Goal: Information Seeking & Learning: Learn about a topic

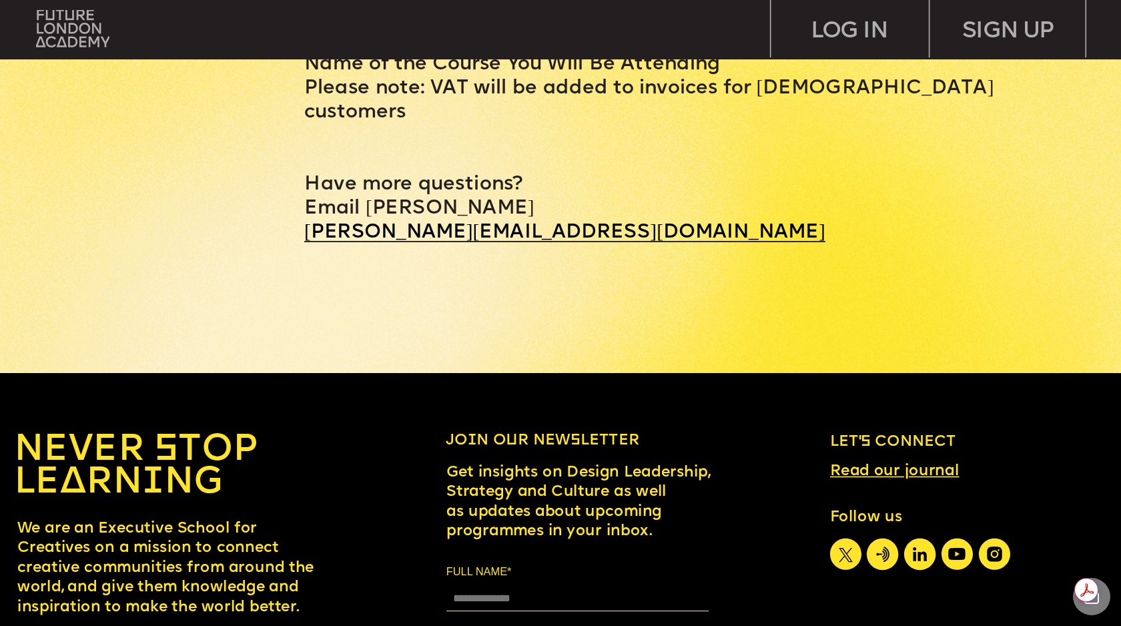
scroll to position [7006, 0]
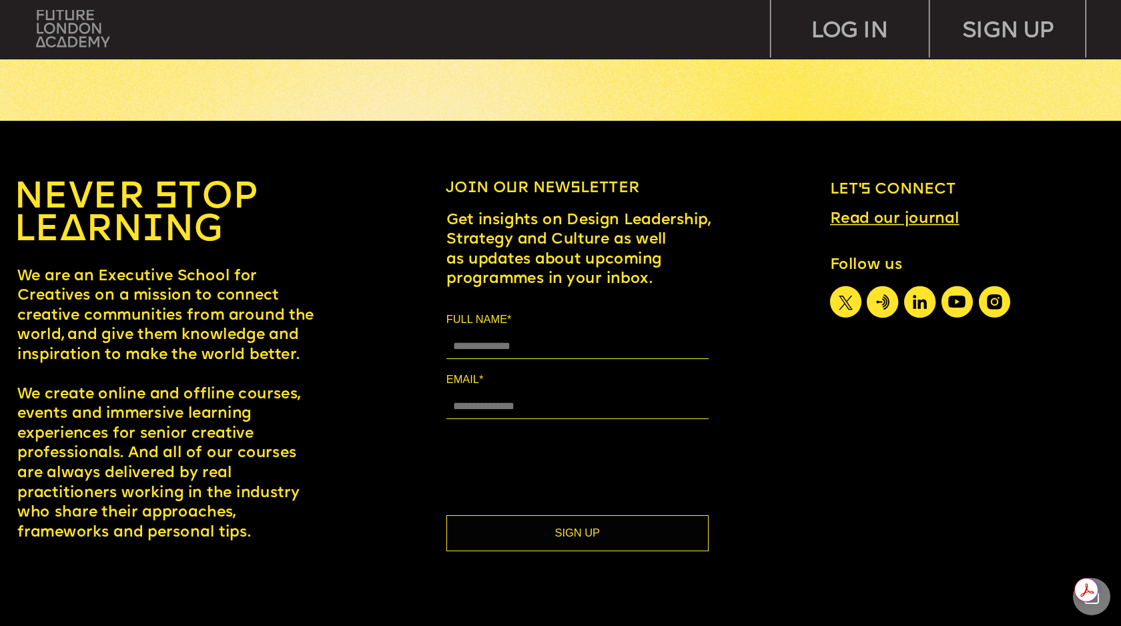
click at [70, 35] on img at bounding box center [72, 28] width 73 height 37
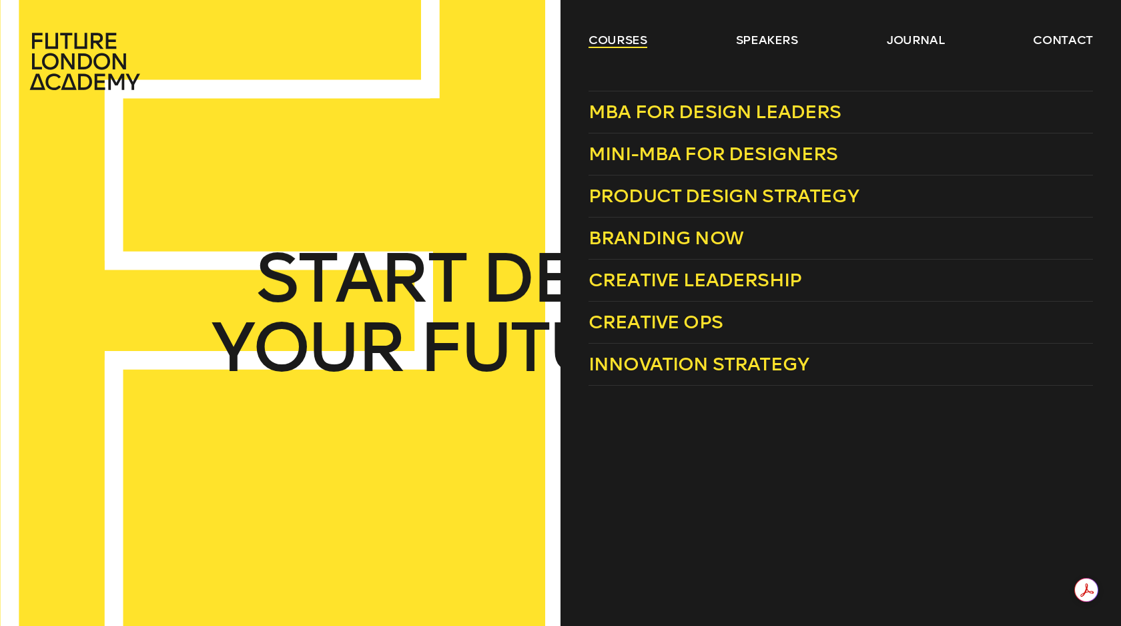
click at [612, 39] on link "courses" at bounding box center [617, 40] width 59 height 16
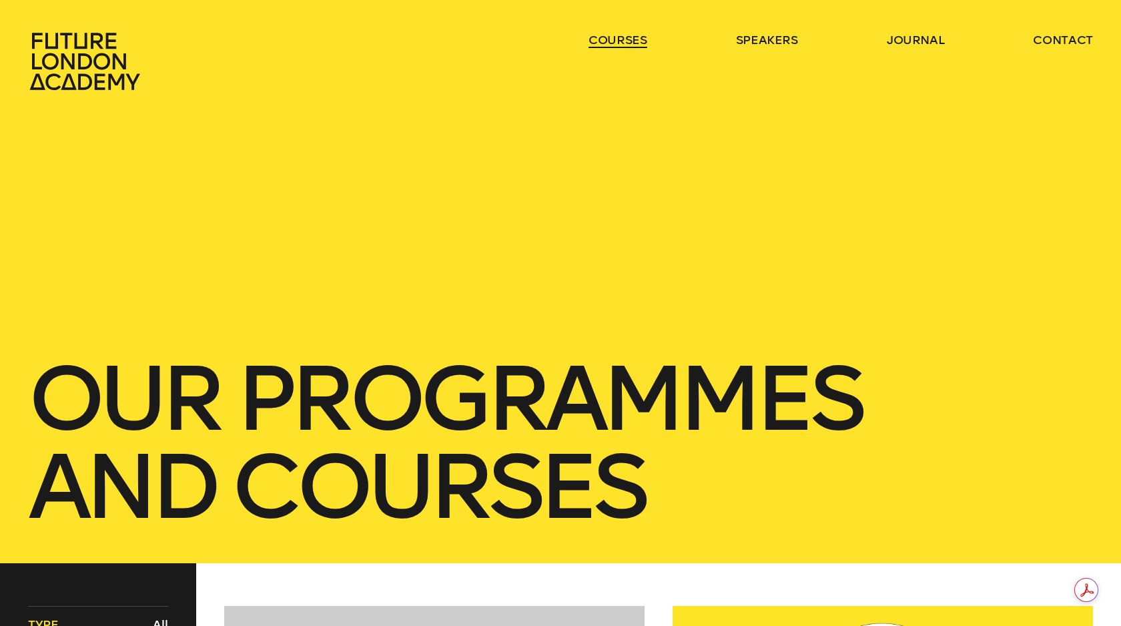
click at [612, 39] on link "courses" at bounding box center [617, 40] width 59 height 16
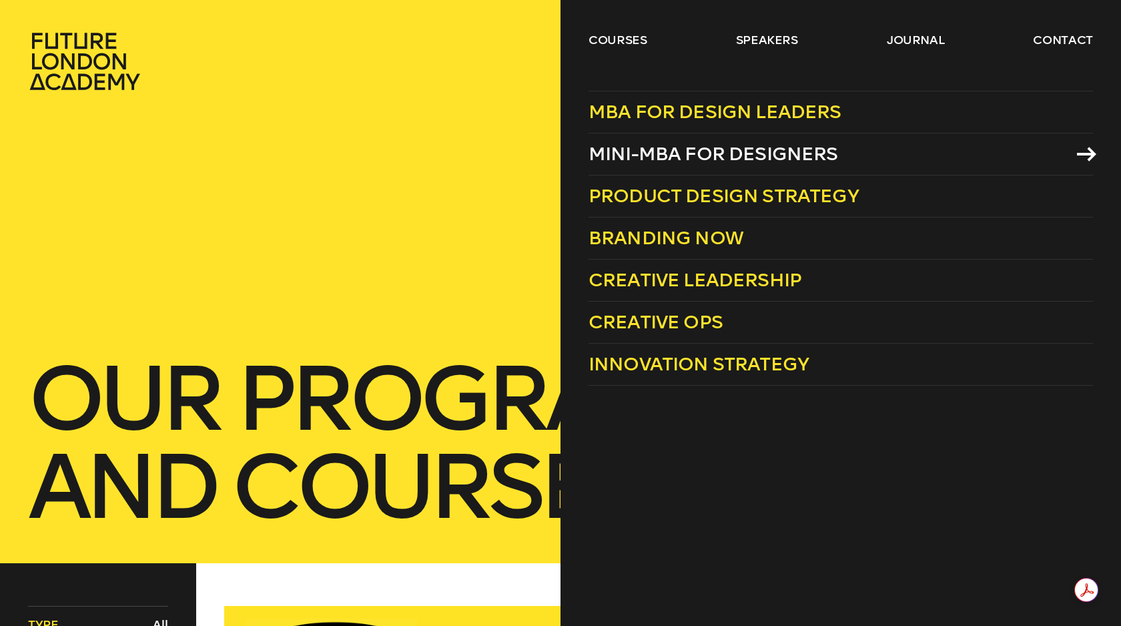
click at [671, 154] on span "Mini-MBA for Designers" at bounding box center [713, 154] width 250 height 22
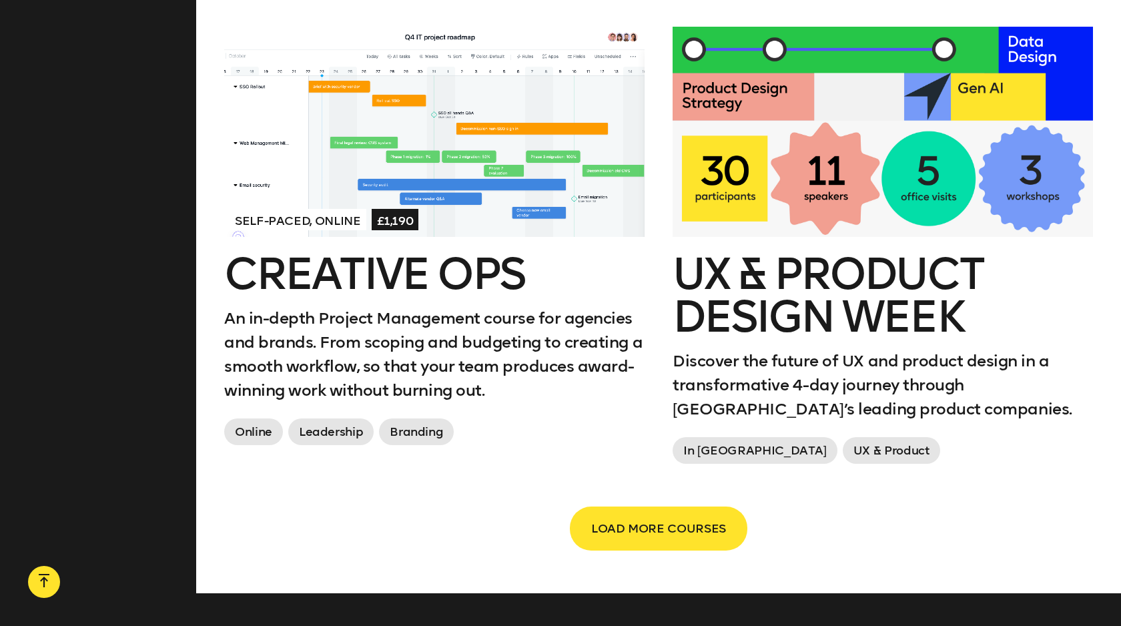
scroll to position [2147, 0]
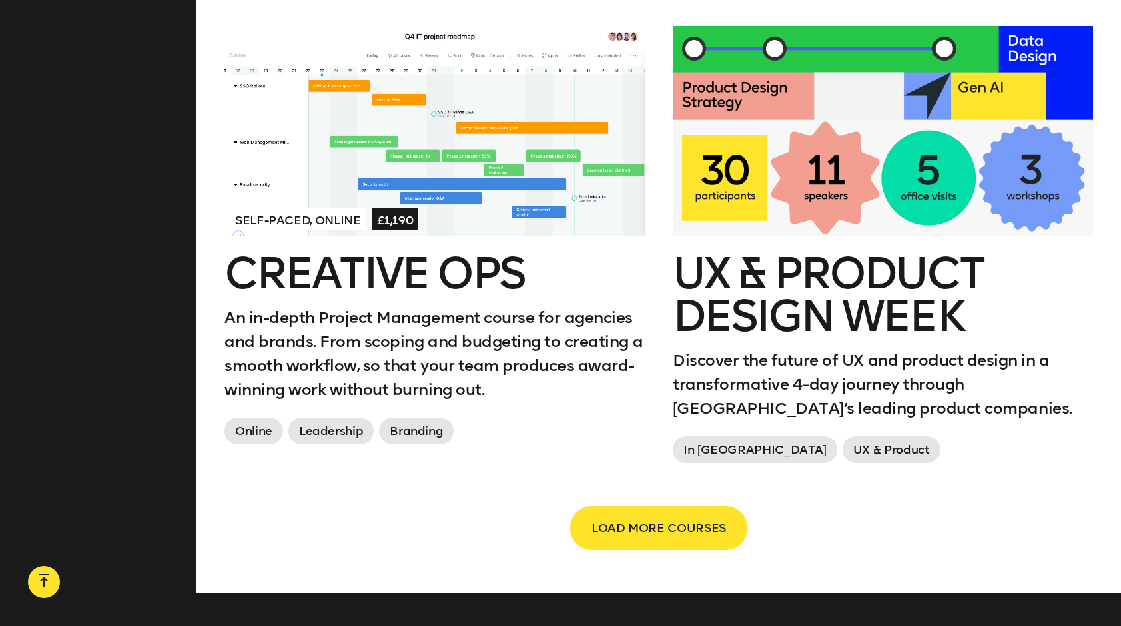
click at [779, 205] on div at bounding box center [882, 131] width 420 height 210
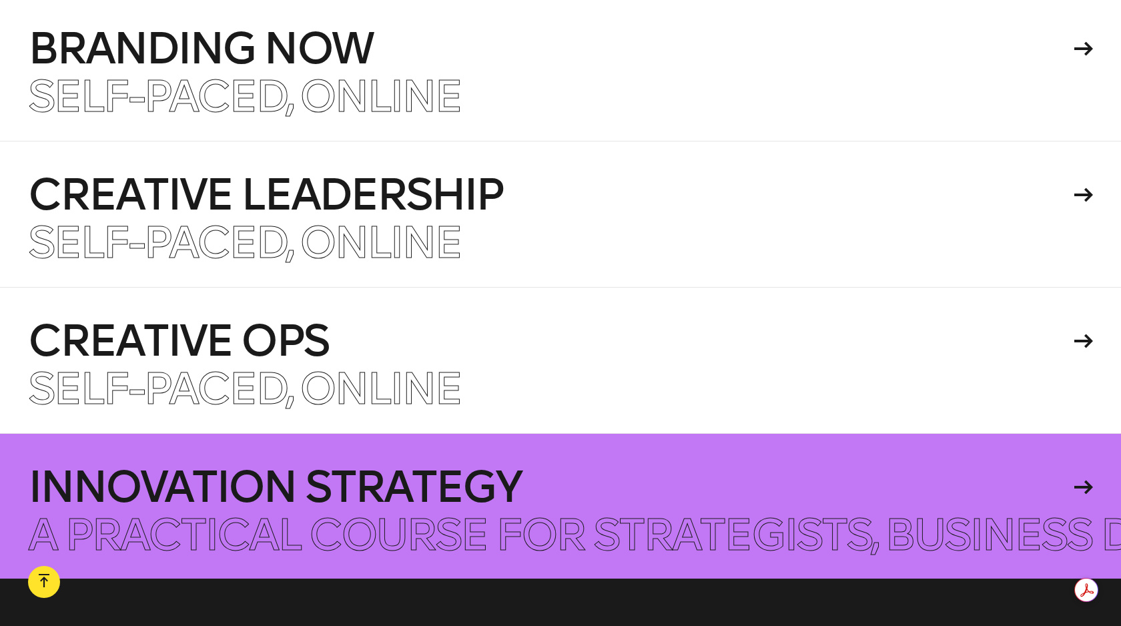
scroll to position [8641, 0]
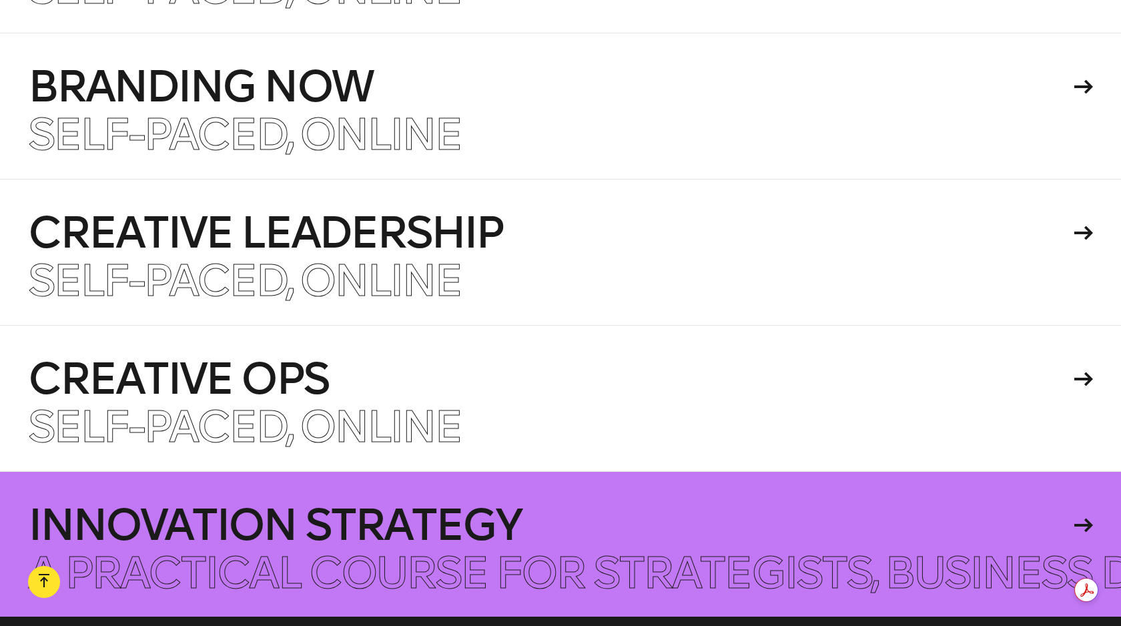
click at [500, 504] on h4 "Innovation Strategy" at bounding box center [548, 525] width 1041 height 43
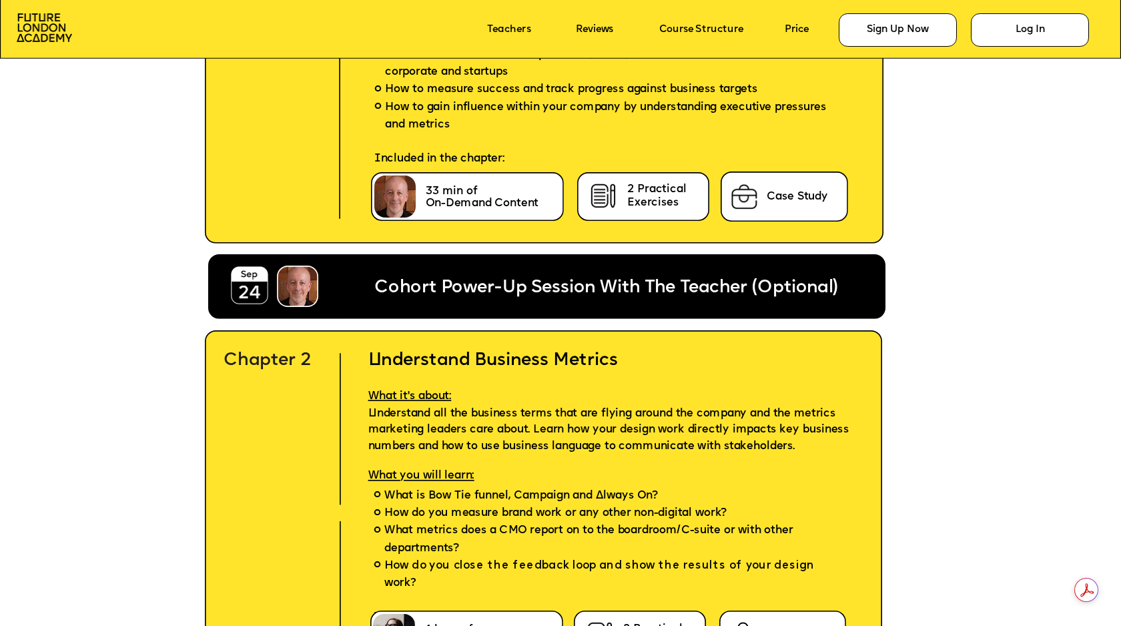
scroll to position [3839, 0]
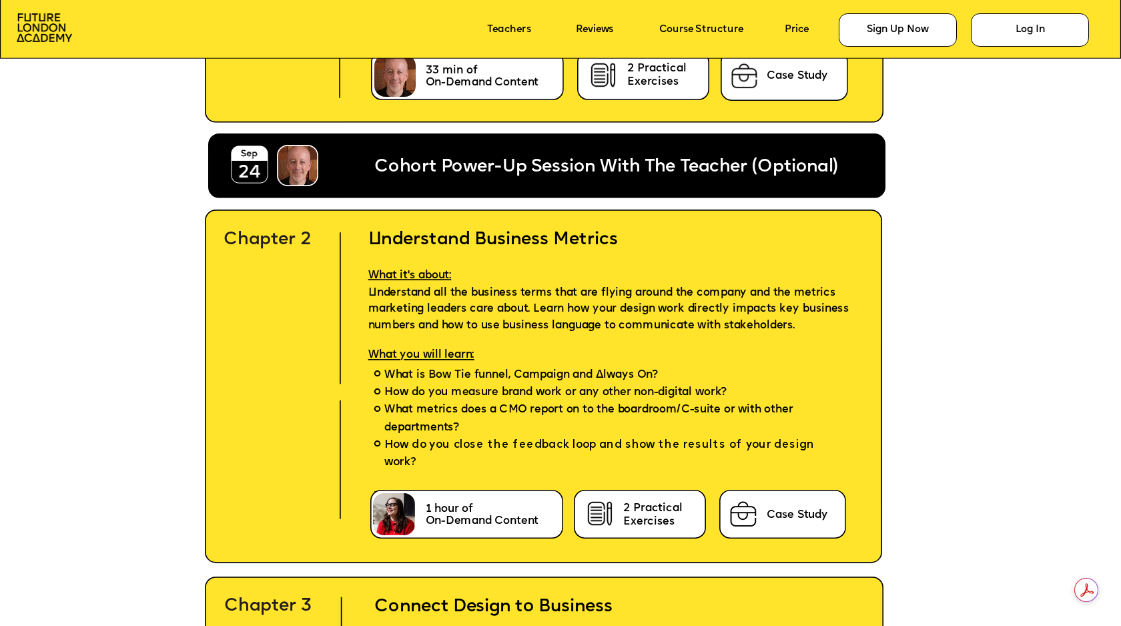
click at [626, 316] on p "Understand all the business terms that are flying around the company and the me…" at bounding box center [616, 309] width 528 height 49
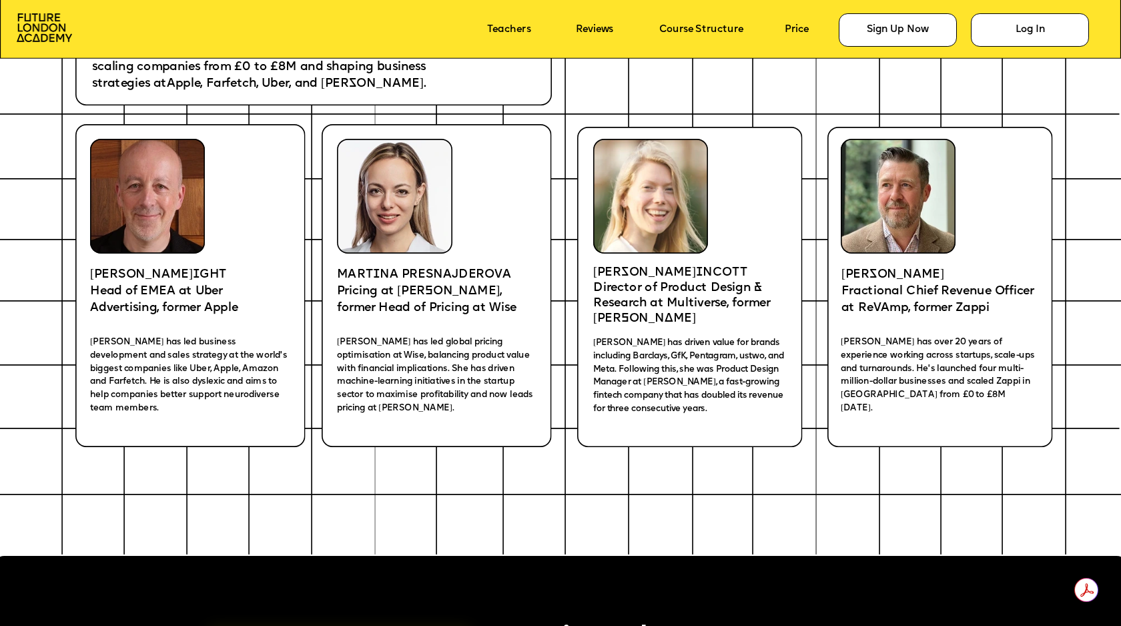
scroll to position [1524, 0]
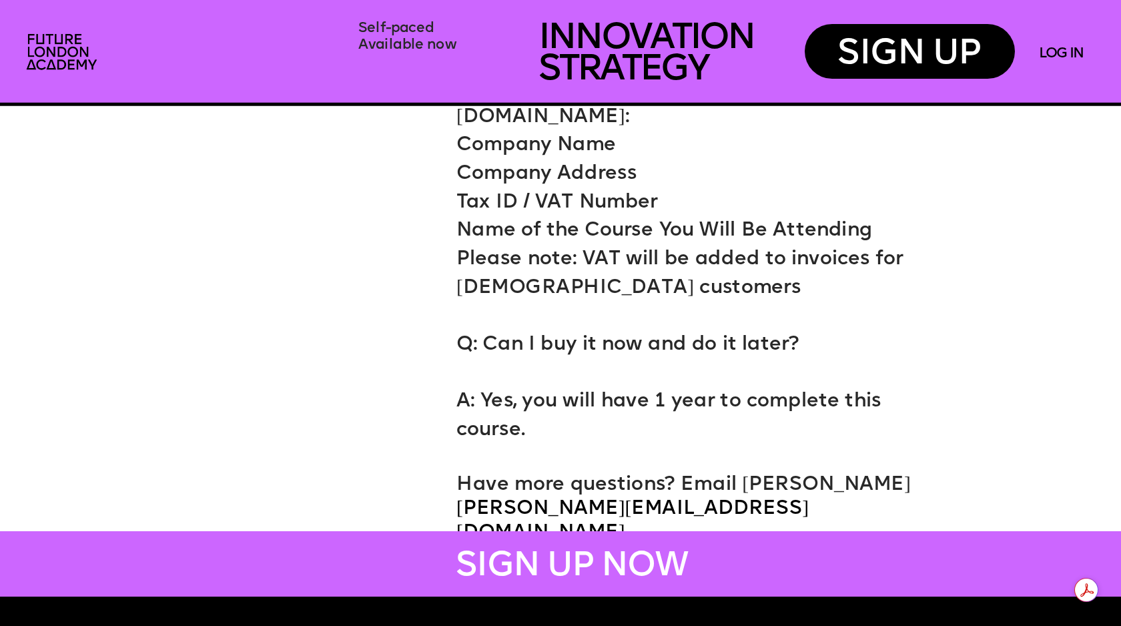
scroll to position [8551, 0]
